Goal: Transaction & Acquisition: Purchase product/service

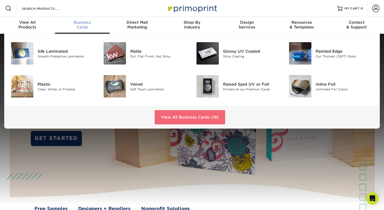
click at [189, 117] on link "View All Business Cards (16)" at bounding box center [190, 117] width 70 height 14
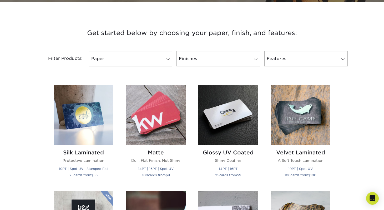
scroll to position [208, 0]
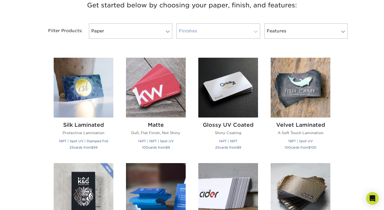
click at [186, 31] on link "Finishes" at bounding box center [217, 30] width 83 height 15
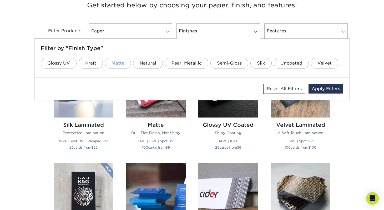
click at [117, 64] on link "Matte" at bounding box center [118, 63] width 26 height 11
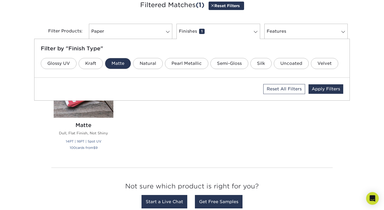
click at [142, 139] on div "Silk Laminated Protective Lamination 19PT | Spot UV | Stamped Foil 25 cards fro…" at bounding box center [191, 107] width 289 height 111
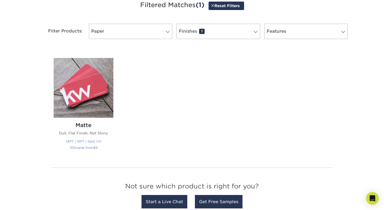
click at [88, 87] on img at bounding box center [84, 88] width 60 height 60
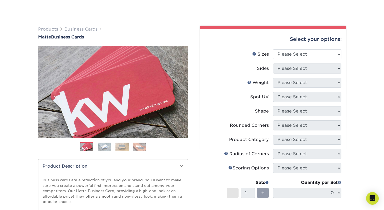
scroll to position [53, 0]
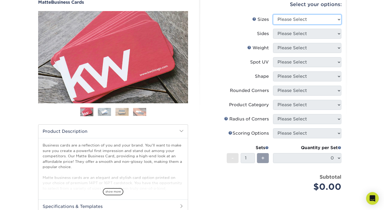
click at [298, 19] on select "Please Select 1.5" x 3.5" - Mini 1.75" x 3.5" - Mini 2" x 2" - Square 2" x 3" -…" at bounding box center [307, 19] width 68 height 10
select select "2.00x3.50"
click at [273, 14] on select "Please Select 1.5" x 3.5" - Mini 1.75" x 3.5" - Mini 2" x 2" - Square 2" x 3" -…" at bounding box center [307, 19] width 68 height 10
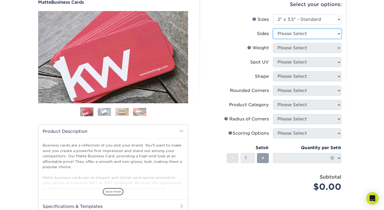
click at [294, 37] on select "Please Select Print Both Sides Print Front Only" at bounding box center [307, 34] width 68 height 10
select select "13abbda7-1d64-4f25-8bb2-c179b224825d"
click at [273, 29] on select "Please Select Print Both Sides Print Front Only" at bounding box center [307, 34] width 68 height 10
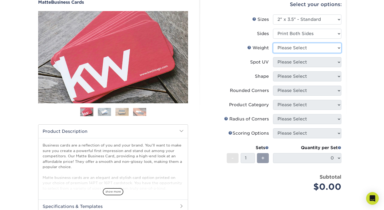
click at [292, 47] on select "Please Select 16PT 14PT" at bounding box center [307, 48] width 68 height 10
select select "16PT"
click at [273, 43] on select "Please Select 16PT 14PT" at bounding box center [307, 48] width 68 height 10
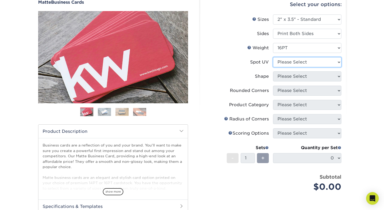
click at [288, 61] on select "Please Select No Spot UV Front and Back (Both Sides) Front Only Back Only" at bounding box center [307, 62] width 68 height 10
select select "0"
click at [273, 57] on select "Please Select No Spot UV Front and Back (Both Sides) Front Only Back Only" at bounding box center [307, 62] width 68 height 10
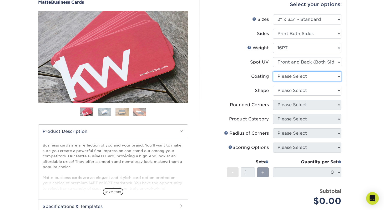
click at [289, 77] on select at bounding box center [307, 76] width 68 height 10
select select "121bb7b5-3b4d-429f-bd8d-bbf80e953313"
click at [273, 71] on select at bounding box center [307, 76] width 68 height 10
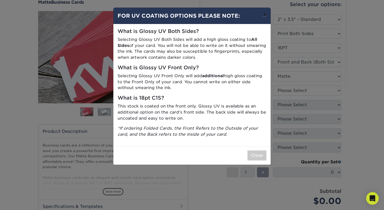
click at [263, 17] on button "×" at bounding box center [264, 15] width 12 height 15
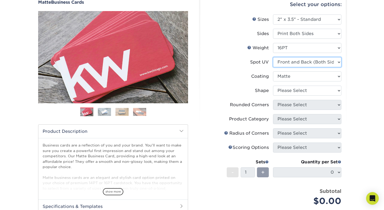
click at [298, 63] on select "Please Select No Spot UV Front and Back (Both Sides) Front Only Back Only" at bounding box center [307, 62] width 68 height 10
select select "1"
click at [273, 57] on select "Please Select No Spot UV Front and Back (Both Sides) Front Only Back Only" at bounding box center [307, 62] width 68 height 10
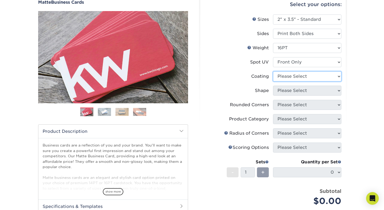
click at [294, 77] on select at bounding box center [307, 76] width 68 height 10
select select "121bb7b5-3b4d-429f-bd8d-bbf80e953313"
click at [273, 71] on select at bounding box center [307, 76] width 68 height 10
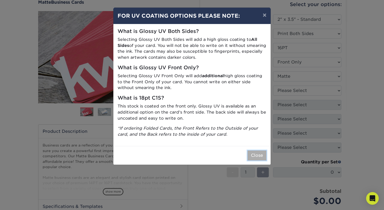
click at [256, 155] on button "Close" at bounding box center [256, 155] width 19 height 10
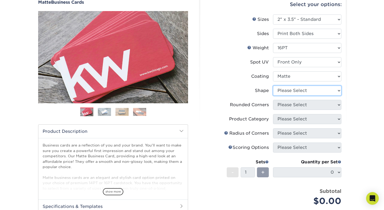
click at [296, 91] on select "Please Select Standard" at bounding box center [307, 90] width 68 height 10
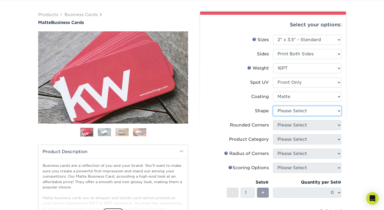
scroll to position [0, 0]
